Goal: Information Seeking & Learning: Learn about a topic

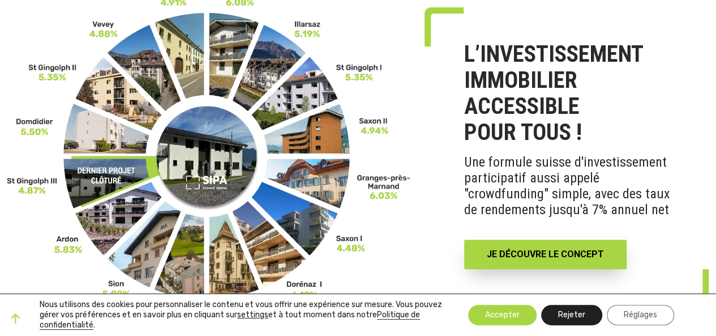
scroll to position [113, 0]
click at [566, 317] on button "Rejeter" at bounding box center [571, 315] width 61 height 20
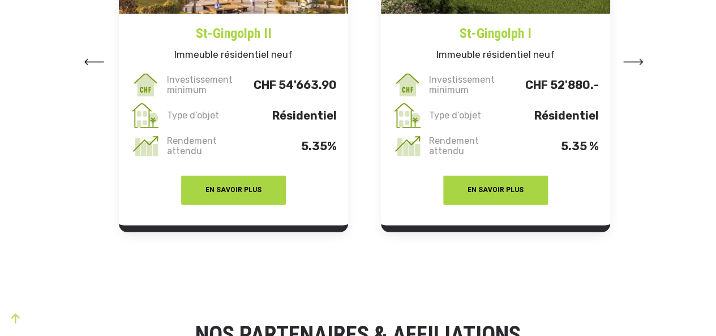
scroll to position [1472, 0]
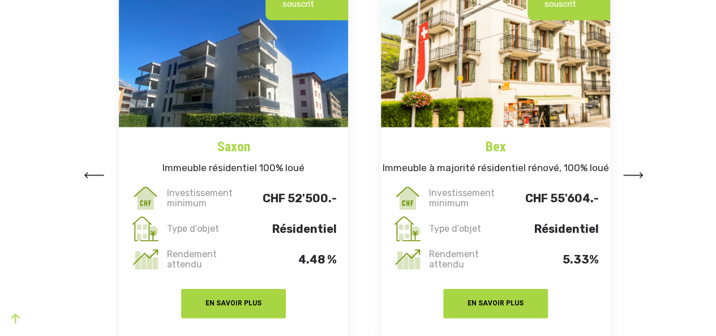
click at [641, 172] on img at bounding box center [634, 175] width 20 height 6
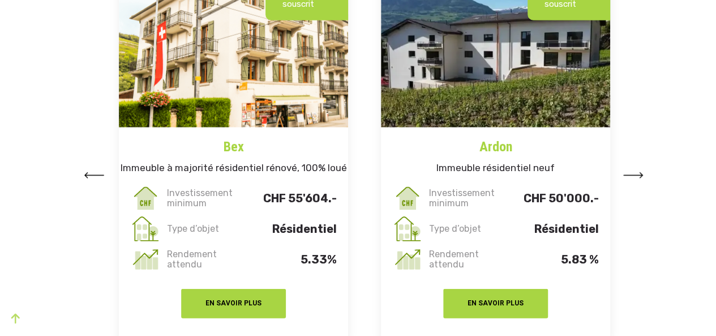
click at [637, 172] on img at bounding box center [634, 175] width 20 height 6
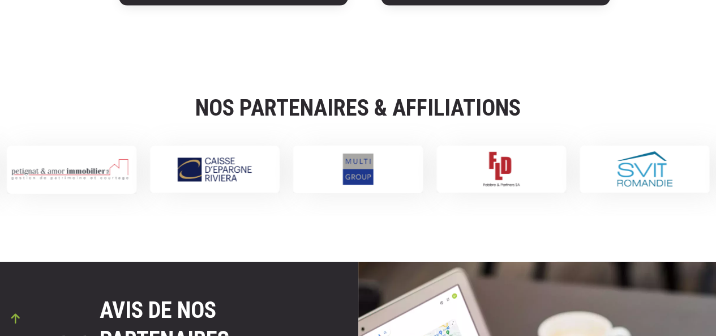
scroll to position [1869, 0]
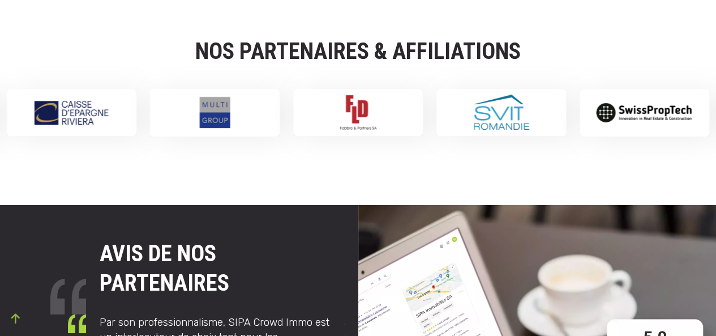
drag, startPoint x: 100, startPoint y: 238, endPoint x: 231, endPoint y: 259, distance: 132.4
click at [231, 259] on h2 "AVIS DE NOS PARTENAIRES" at bounding box center [222, 268] width 245 height 59
click at [232, 259] on h2 "AVIS DE NOS PARTENAIRES" at bounding box center [222, 268] width 245 height 59
drag, startPoint x: 240, startPoint y: 266, endPoint x: 99, endPoint y: 233, distance: 144.8
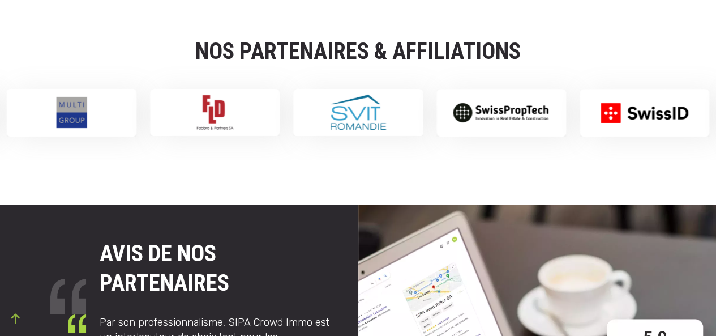
drag, startPoint x: 101, startPoint y: 231, endPoint x: 227, endPoint y: 258, distance: 128.5
click at [227, 258] on strong "AVIS DE NOS PARTENAIRES" at bounding box center [165, 268] width 130 height 56
click at [237, 264] on h2 "AVIS DE NOS PARTENAIRES" at bounding box center [222, 268] width 245 height 59
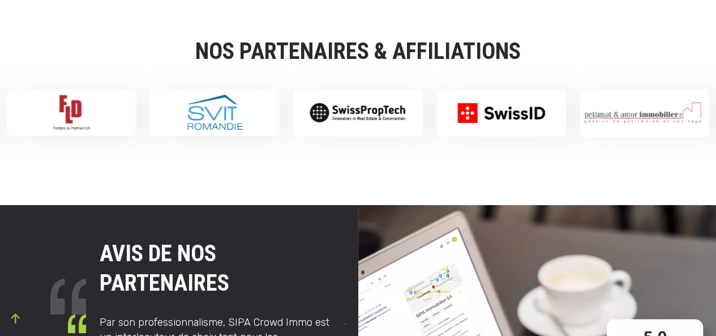
drag, startPoint x: 237, startPoint y: 266, endPoint x: 97, endPoint y: 236, distance: 143.1
drag, startPoint x: 91, startPoint y: 231, endPoint x: 227, endPoint y: 257, distance: 138.3
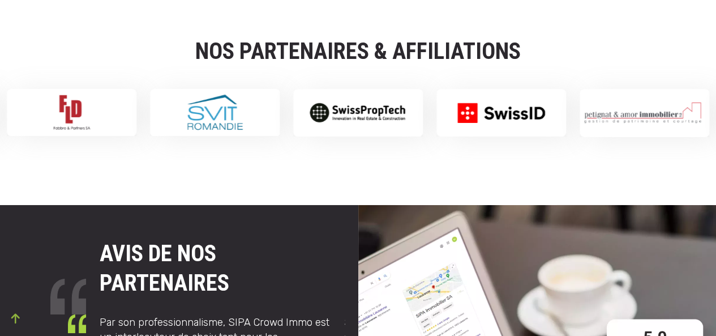
click at [233, 259] on h2 "AVIS DE NOS PARTENAIRES" at bounding box center [222, 268] width 245 height 59
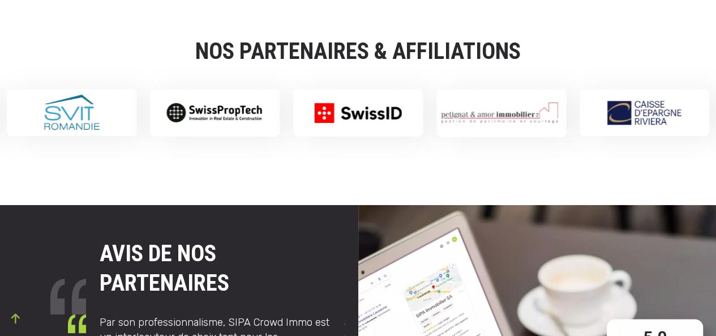
drag, startPoint x: 233, startPoint y: 264, endPoint x: 101, endPoint y: 241, distance: 134.6
click at [102, 241] on h2 "AVIS DE NOS PARTENAIRES" at bounding box center [222, 268] width 245 height 59
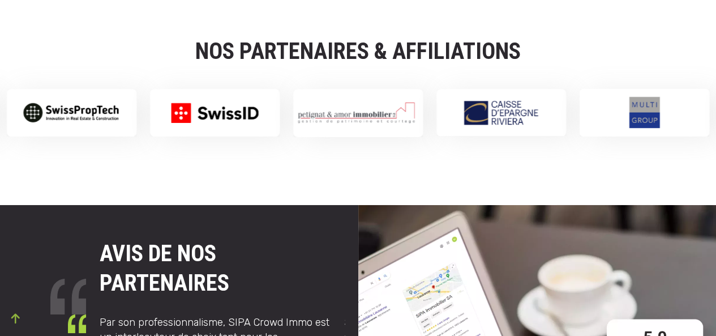
drag, startPoint x: 102, startPoint y: 234, endPoint x: 225, endPoint y: 262, distance: 126.1
click at [234, 261] on h2 "AVIS DE NOS PARTENAIRES" at bounding box center [222, 268] width 245 height 59
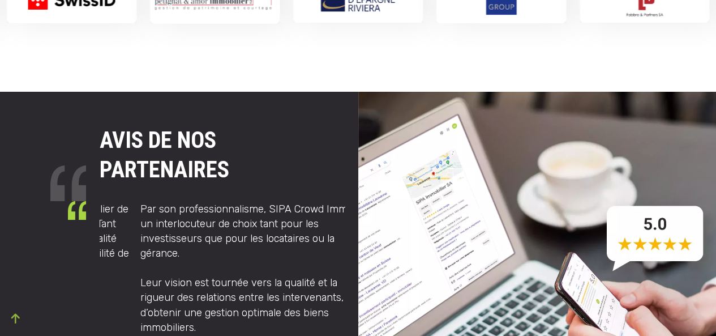
drag, startPoint x: 100, startPoint y: 189, endPoint x: 123, endPoint y: 230, distance: 47.9
click at [123, 230] on div "SIPA Crowd Immo est un partenaire immobilier de choix, fiable et innovant dans …" at bounding box center [385, 297] width 979 height 190
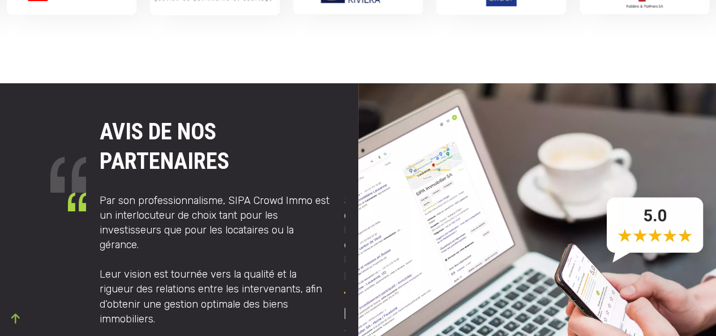
scroll to position [2039, 0]
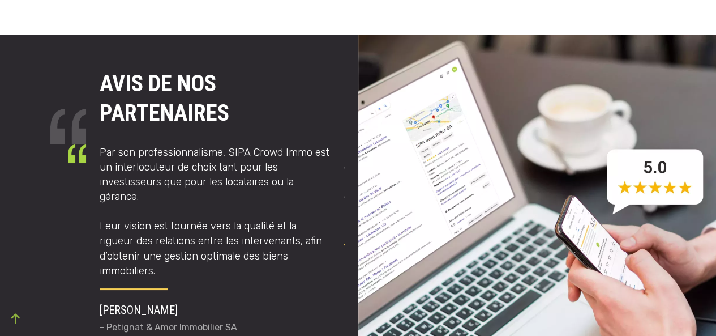
drag, startPoint x: 99, startPoint y: 66, endPoint x: 232, endPoint y: 97, distance: 136.1
click at [232, 97] on div "AVIS DE NOS PARTENAIRES SIPA Crowd Immo est un partenaire immobilier de choix, …" at bounding box center [222, 206] width 258 height 308
click at [235, 92] on h2 "AVIS DE NOS PARTENAIRES" at bounding box center [222, 98] width 245 height 59
drag, startPoint x: 230, startPoint y: 99, endPoint x: 100, endPoint y: 69, distance: 133.7
click at [100, 69] on h2 "AVIS DE NOS PARTENAIRES" at bounding box center [222, 98] width 245 height 59
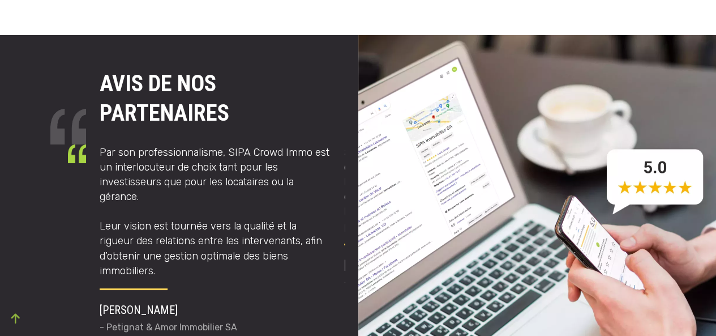
click at [87, 65] on div at bounding box center [50, 206] width 86 height 308
drag, startPoint x: 93, startPoint y: 65, endPoint x: 225, endPoint y: 96, distance: 136.1
click at [225, 96] on div "AVIS DE NOS PARTENAIRES SIPA Crowd Immo est un partenaire immobilier de choix, …" at bounding box center [222, 206] width 258 height 308
click at [235, 92] on h2 "AVIS DE NOS PARTENAIRES" at bounding box center [222, 98] width 245 height 59
drag, startPoint x: 232, startPoint y: 96, endPoint x: 99, endPoint y: 64, distance: 137.5
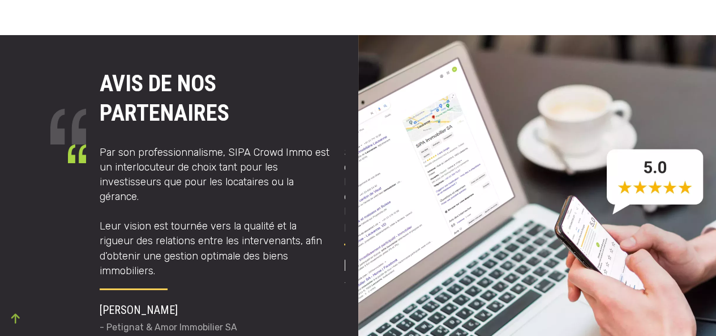
click at [99, 64] on div "AVIS DE NOS PARTENAIRES SIPA Crowd Immo est un partenaire immobilier de choix, …" at bounding box center [222, 206] width 258 height 308
click at [82, 58] on div at bounding box center [50, 206] width 86 height 308
drag, startPoint x: 99, startPoint y: 61, endPoint x: 227, endPoint y: 93, distance: 132.1
click at [227, 93] on div "AVIS DE NOS PARTENAIRES SIPA Crowd Immo est un partenaire immobilier de choix, …" at bounding box center [222, 206] width 258 height 308
click at [236, 93] on h2 "AVIS DE NOS PARTENAIRES" at bounding box center [222, 98] width 245 height 59
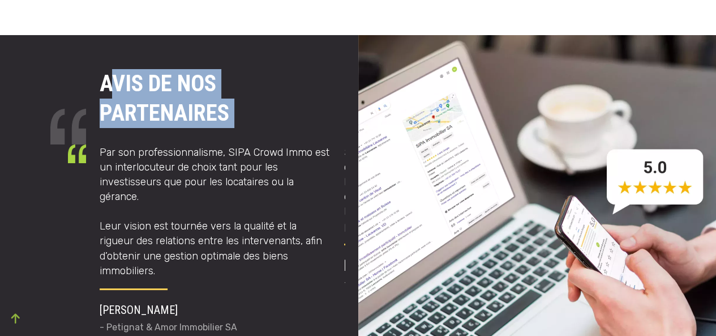
drag, startPoint x: 236, startPoint y: 93, endPoint x: 109, endPoint y: 71, distance: 128.9
click at [109, 71] on h2 "AVIS DE NOS PARTENAIRES" at bounding box center [222, 98] width 245 height 59
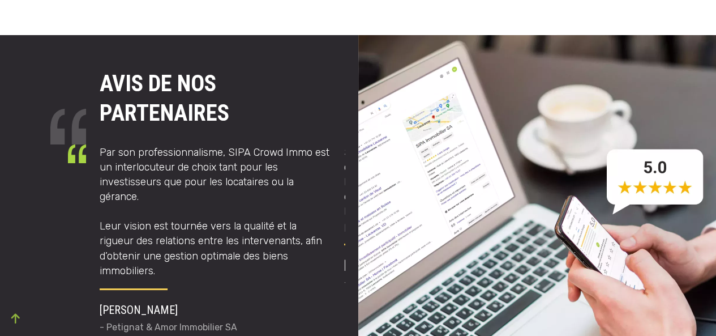
click at [82, 62] on div at bounding box center [50, 206] width 86 height 308
drag, startPoint x: 100, startPoint y: 61, endPoint x: 227, endPoint y: 92, distance: 130.8
click at [227, 92] on strong "AVIS DE NOS PARTENAIRES" at bounding box center [165, 98] width 130 height 56
click at [237, 95] on h2 "AVIS DE NOS PARTENAIRES" at bounding box center [222, 98] width 245 height 59
drag, startPoint x: 220, startPoint y: 97, endPoint x: 96, endPoint y: 63, distance: 128.7
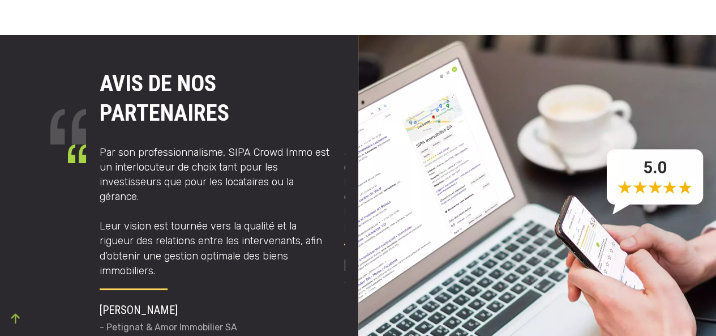
click at [96, 63] on div "AVIS DE NOS PARTENAIRES SIPA Crowd Immo est un partenaire immobilier de choix, …" at bounding box center [222, 206] width 258 height 308
click at [84, 61] on div at bounding box center [50, 206] width 86 height 308
drag, startPoint x: 92, startPoint y: 61, endPoint x: 227, endPoint y: 87, distance: 137.2
click at [227, 87] on div "AVIS DE NOS PARTENAIRES SIPA Crowd Immo est un partenaire immobilier de choix, …" at bounding box center [179, 206] width 345 height 308
click at [238, 92] on h2 "AVIS DE NOS PARTENAIRES" at bounding box center [222, 98] width 245 height 59
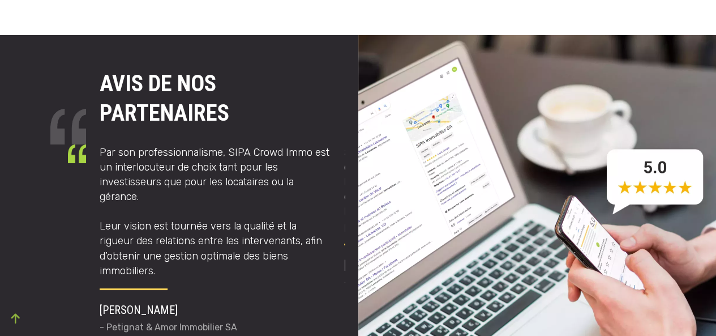
drag, startPoint x: 215, startPoint y: 94, endPoint x: 97, endPoint y: 69, distance: 120.0
click at [100, 70] on h2 "AVIS DE NOS PARTENAIRES" at bounding box center [222, 98] width 245 height 59
click at [89, 64] on div at bounding box center [50, 206] width 86 height 308
drag, startPoint x: 102, startPoint y: 64, endPoint x: 227, endPoint y: 87, distance: 126.7
click at [227, 87] on strong "AVIS DE NOS PARTENAIRES" at bounding box center [165, 98] width 130 height 56
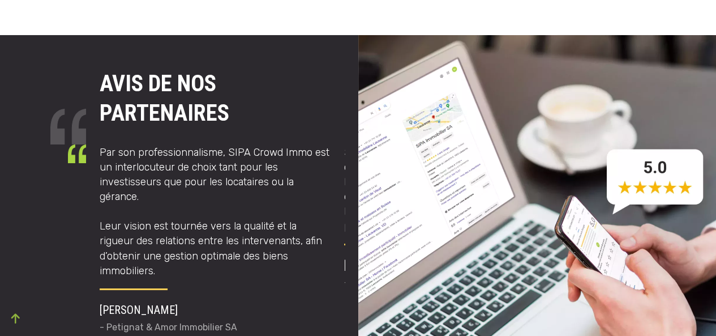
click at [236, 92] on h2 "AVIS DE NOS PARTENAIRES" at bounding box center [222, 98] width 245 height 59
drag, startPoint x: 225, startPoint y: 96, endPoint x: 102, endPoint y: 70, distance: 126.2
click at [102, 70] on strong "AVIS DE NOS PARTENAIRES" at bounding box center [165, 98] width 130 height 56
click at [85, 63] on div at bounding box center [50, 206] width 86 height 308
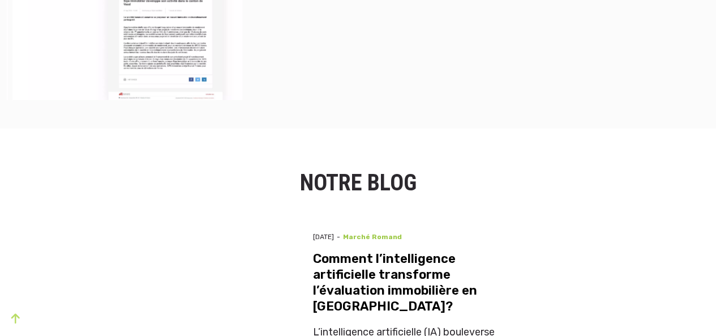
scroll to position [3398, 0]
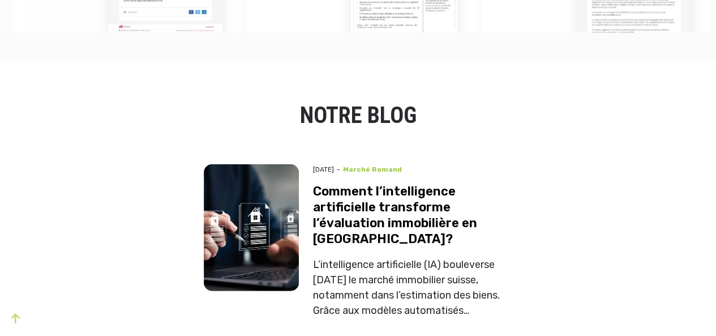
drag, startPoint x: 305, startPoint y: 48, endPoint x: 424, endPoint y: 42, distance: 118.5
click at [424, 101] on h2 "NOTRE BLOG" at bounding box center [358, 115] width 309 height 29
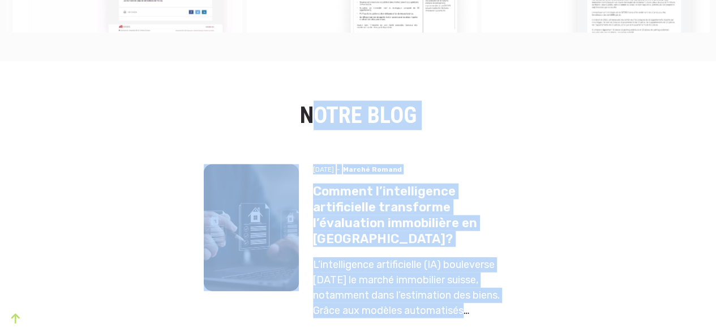
drag, startPoint x: 296, startPoint y: 44, endPoint x: 496, endPoint y: 244, distance: 282.7
click at [496, 244] on div "NOTRE BLOG 20 août 2025 - Marché romand Comment l’intelligence artificielle tra…" at bounding box center [358, 331] width 323 height 494
click at [496, 257] on div "L’intelligence artificielle (IA) bouleverse aujourd’hui le marché immobilier su…" at bounding box center [413, 287] width 200 height 61
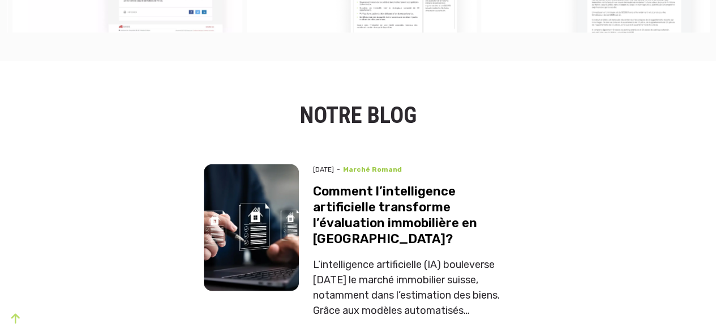
click at [497, 257] on div "L’intelligence artificielle (IA) bouleverse aujourd’hui le marché immobilier su…" at bounding box center [413, 287] width 200 height 61
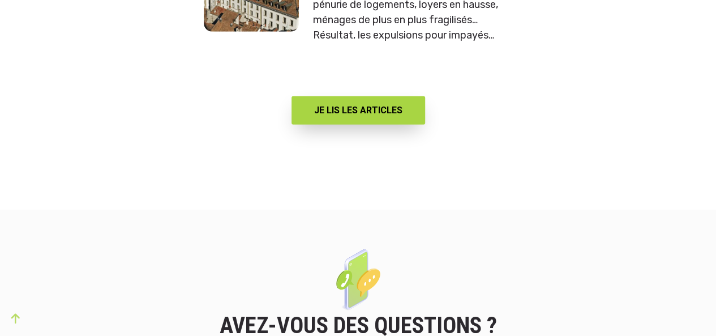
scroll to position [4021, 0]
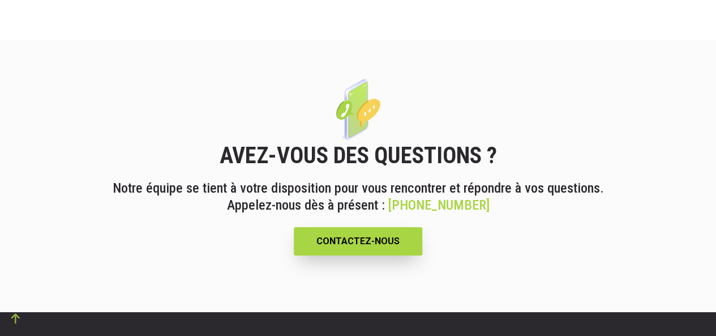
drag, startPoint x: 233, startPoint y: 69, endPoint x: 481, endPoint y: 124, distance: 253.5
click at [506, 141] on div "AVEZ-VOUS DES QUESTIONS ? Notre équipe se tient à votre disposition pour vous r…" at bounding box center [358, 198] width 632 height 114
click at [74, 141] on div "AVEZ-VOUS DES QUESTIONS ? Notre équipe se tient à votre disposition pour vous r…" at bounding box center [358, 198] width 632 height 114
drag, startPoint x: 211, startPoint y: 73, endPoint x: 538, endPoint y: 121, distance: 330.8
click at [538, 141] on div "AVEZ-VOUS DES QUESTIONS ? Notre équipe se tient à votre disposition pour vous r…" at bounding box center [358, 198] width 632 height 114
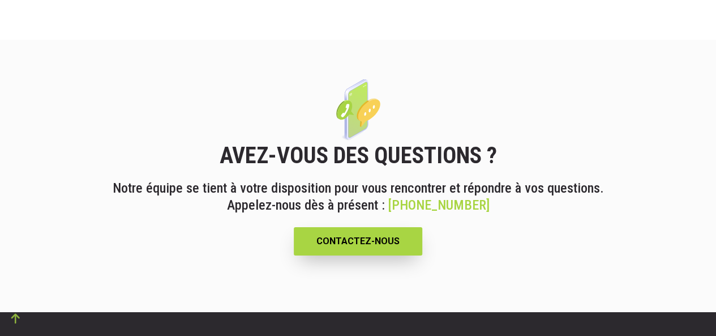
click at [32, 81] on section "AVEZ-VOUS DES QUESTIONS ? Notre équipe se tient à votre disposition pour vous r…" at bounding box center [358, 176] width 716 height 272
